Goal: Task Accomplishment & Management: Manage account settings

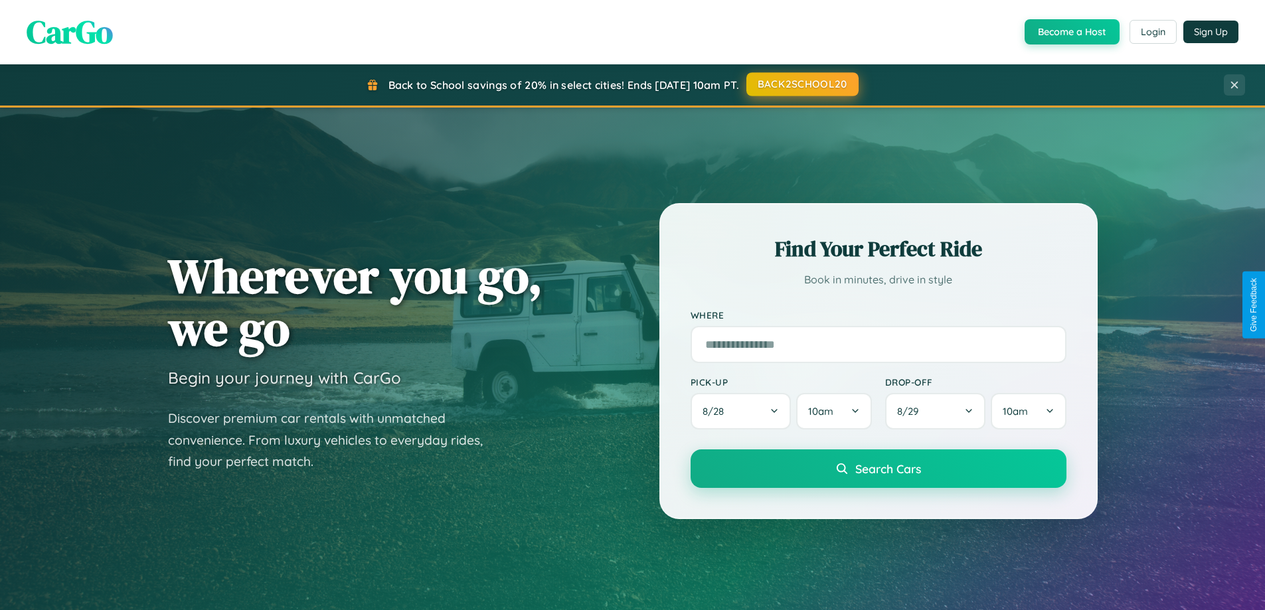
click at [802, 84] on button "BACK2SCHOOL20" at bounding box center [802, 84] width 112 height 24
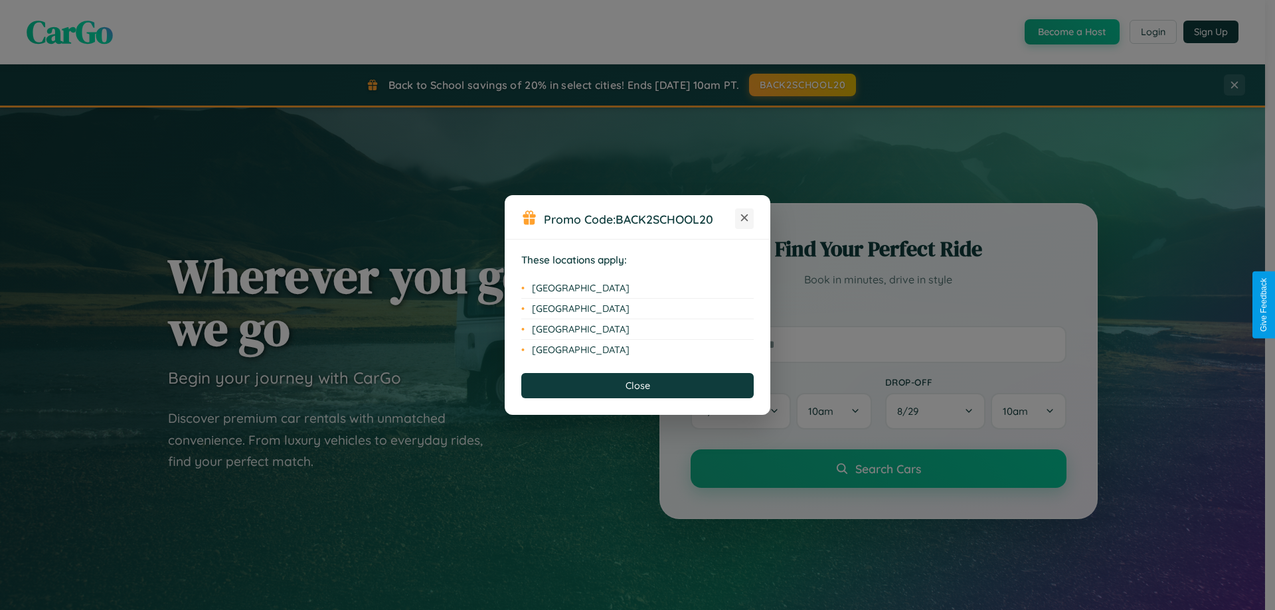
click at [744, 218] on icon at bounding box center [744, 218] width 7 height 7
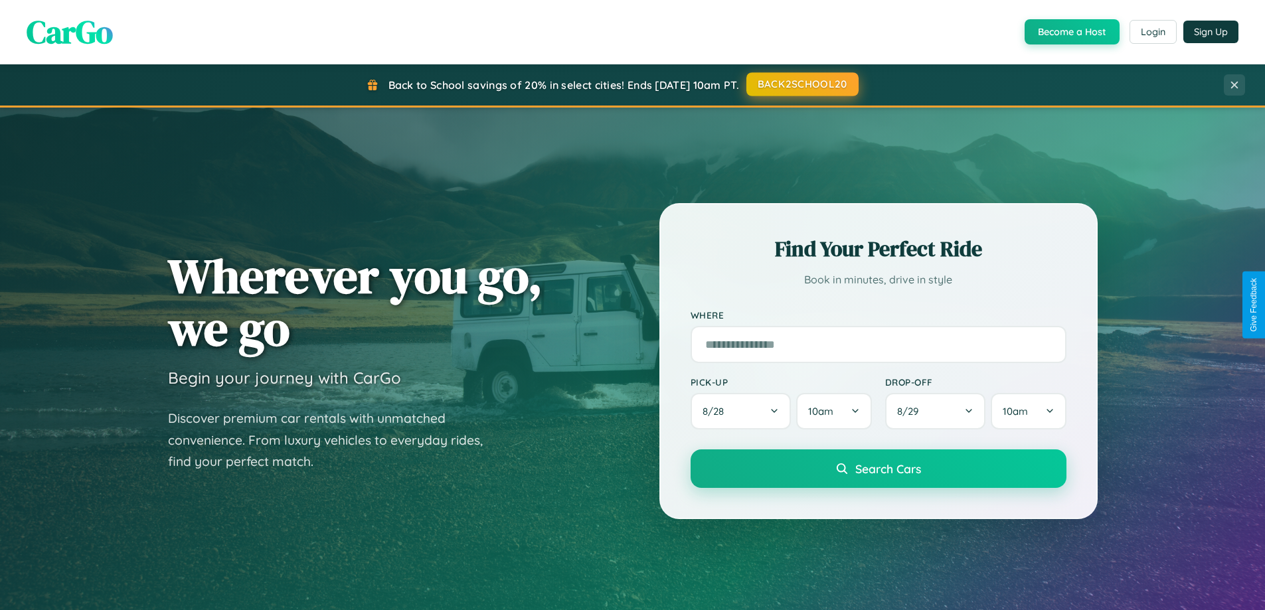
click at [802, 84] on button "BACK2SCHOOL20" at bounding box center [802, 84] width 112 height 24
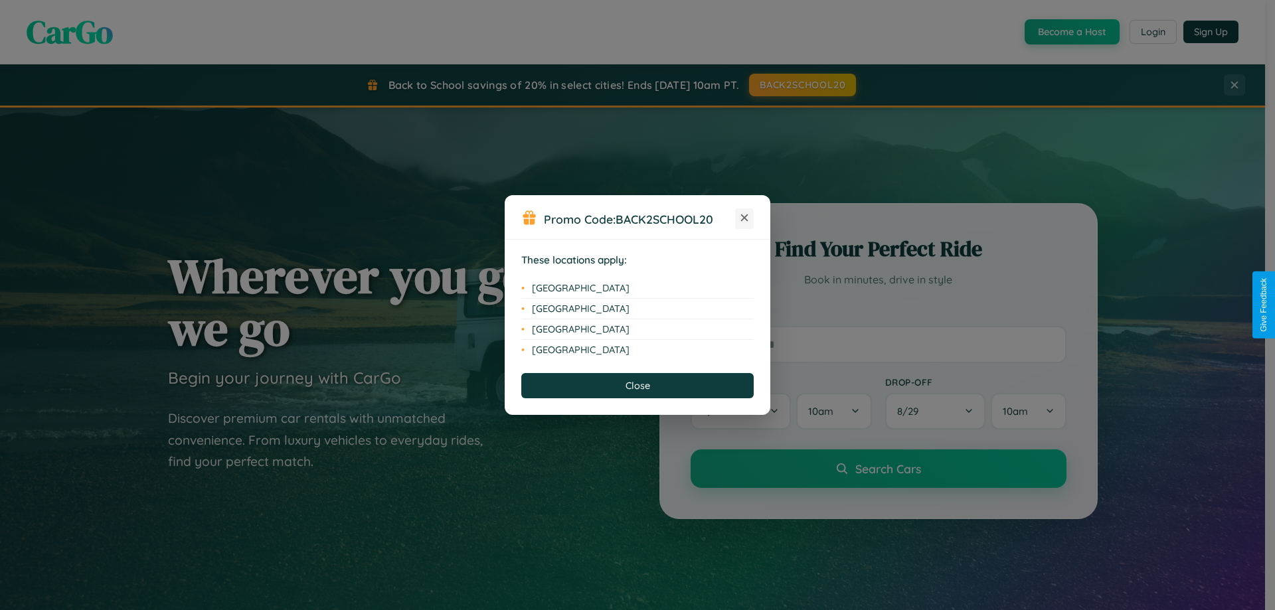
click at [744, 218] on icon at bounding box center [744, 218] width 7 height 7
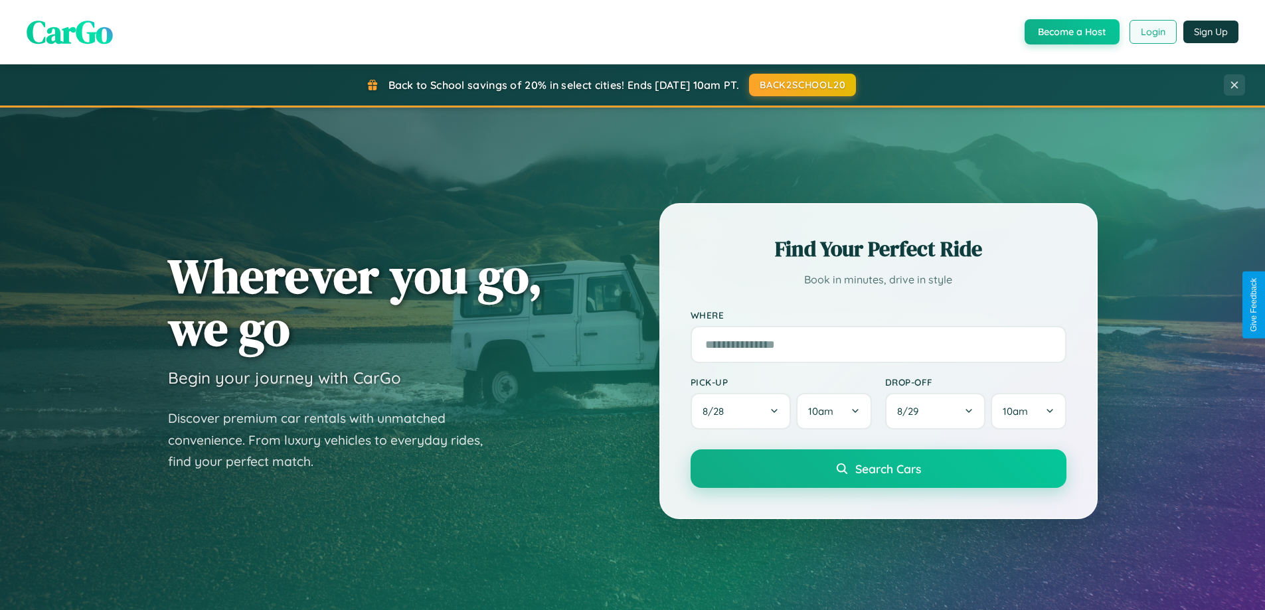
click at [1152, 32] on button "Login" at bounding box center [1153, 32] width 47 height 24
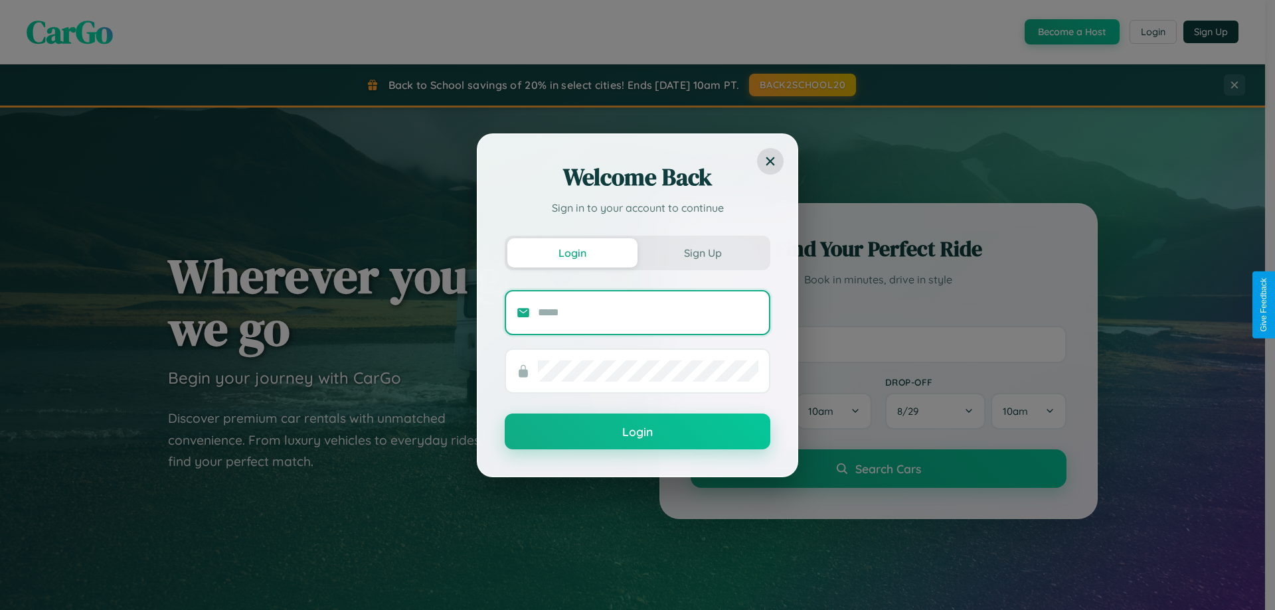
click at [648, 312] on input "text" at bounding box center [648, 312] width 220 height 21
type input "**********"
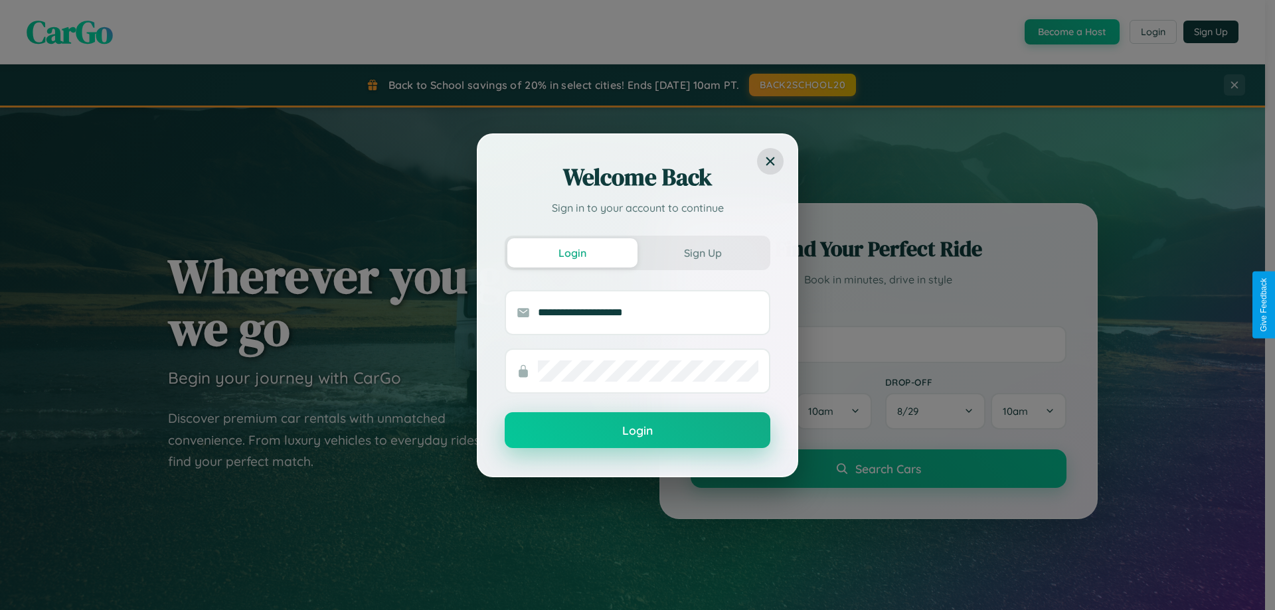
click at [638, 431] on button "Login" at bounding box center [638, 430] width 266 height 36
